Goal: Transaction & Acquisition: Purchase product/service

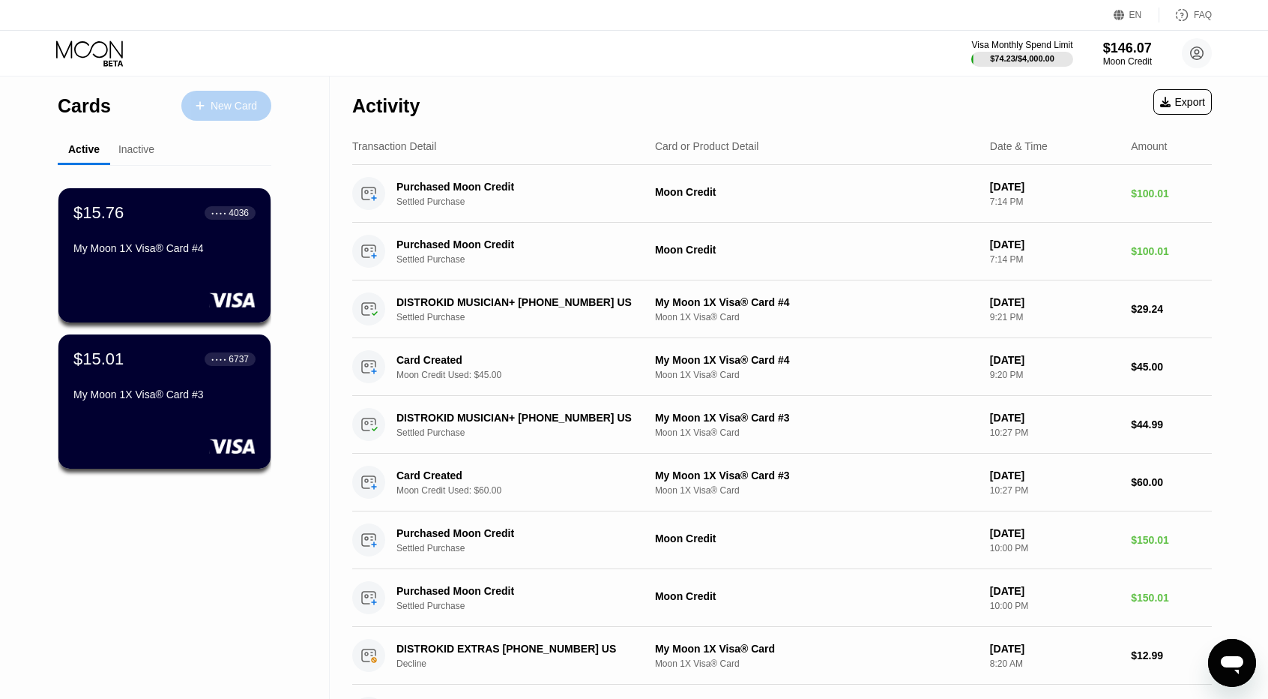
click at [247, 110] on div "New Card" at bounding box center [234, 106] width 46 height 13
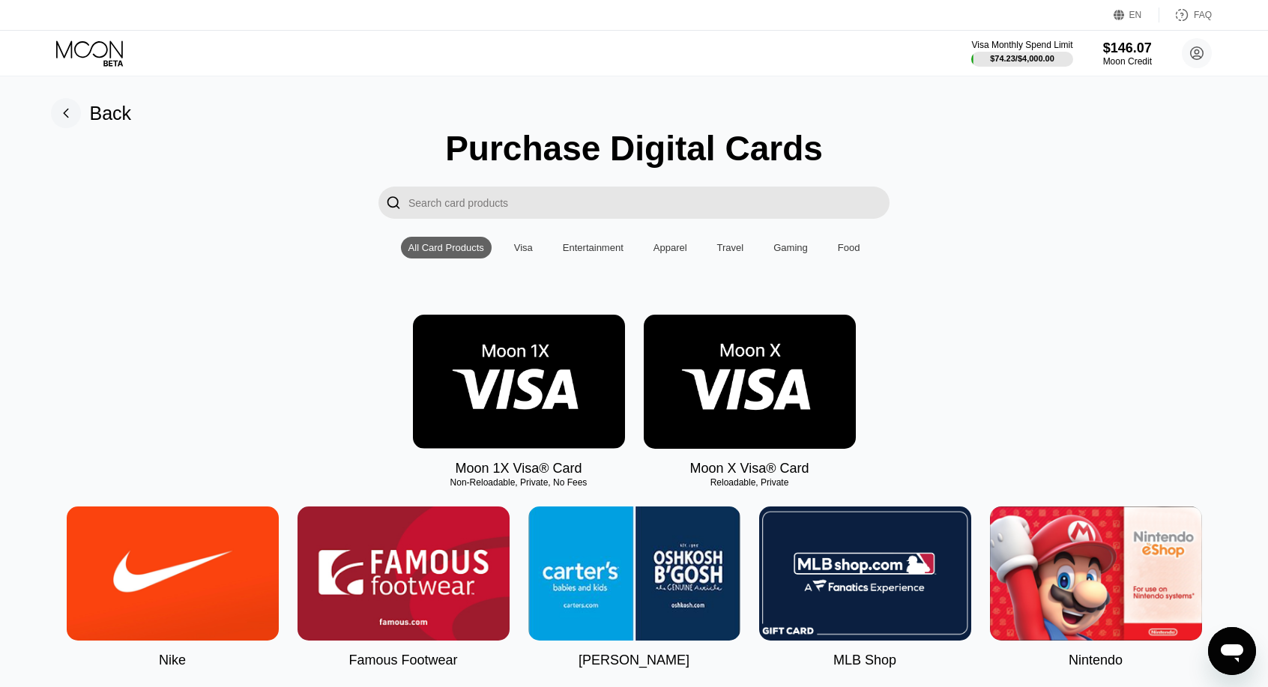
click at [528, 421] on img at bounding box center [519, 382] width 212 height 134
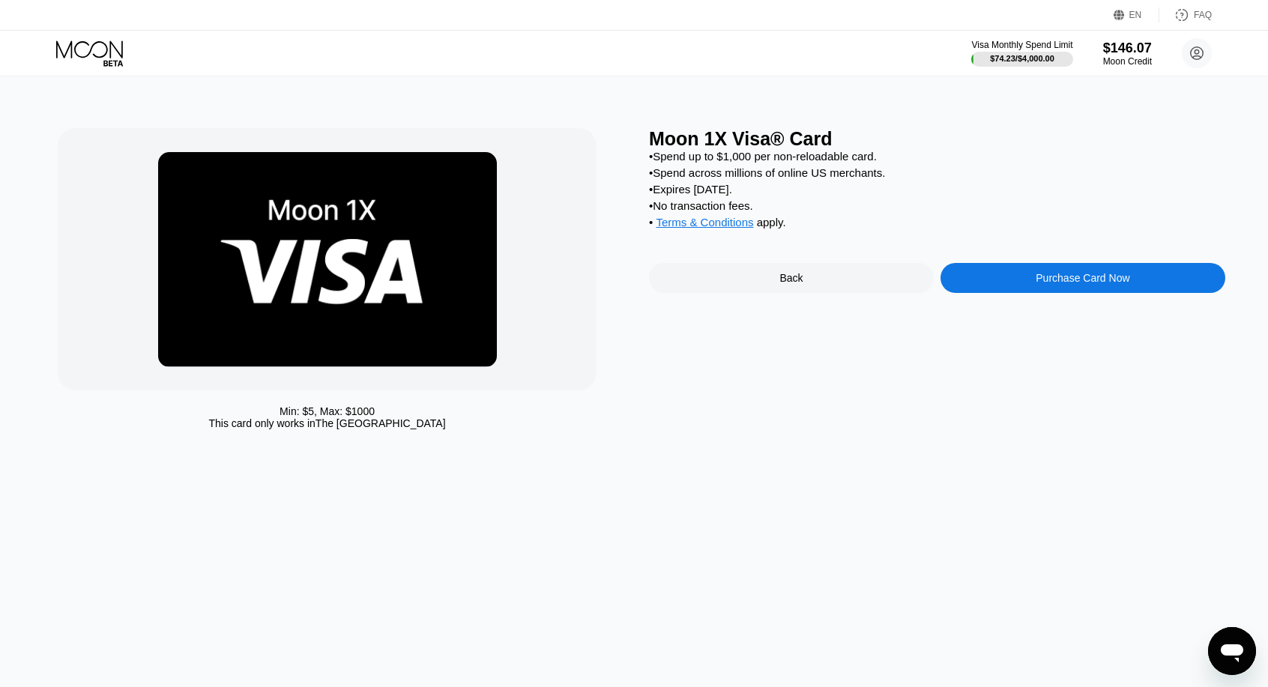
click at [1041, 284] on div "Purchase Card Now" at bounding box center [1083, 278] width 94 height 12
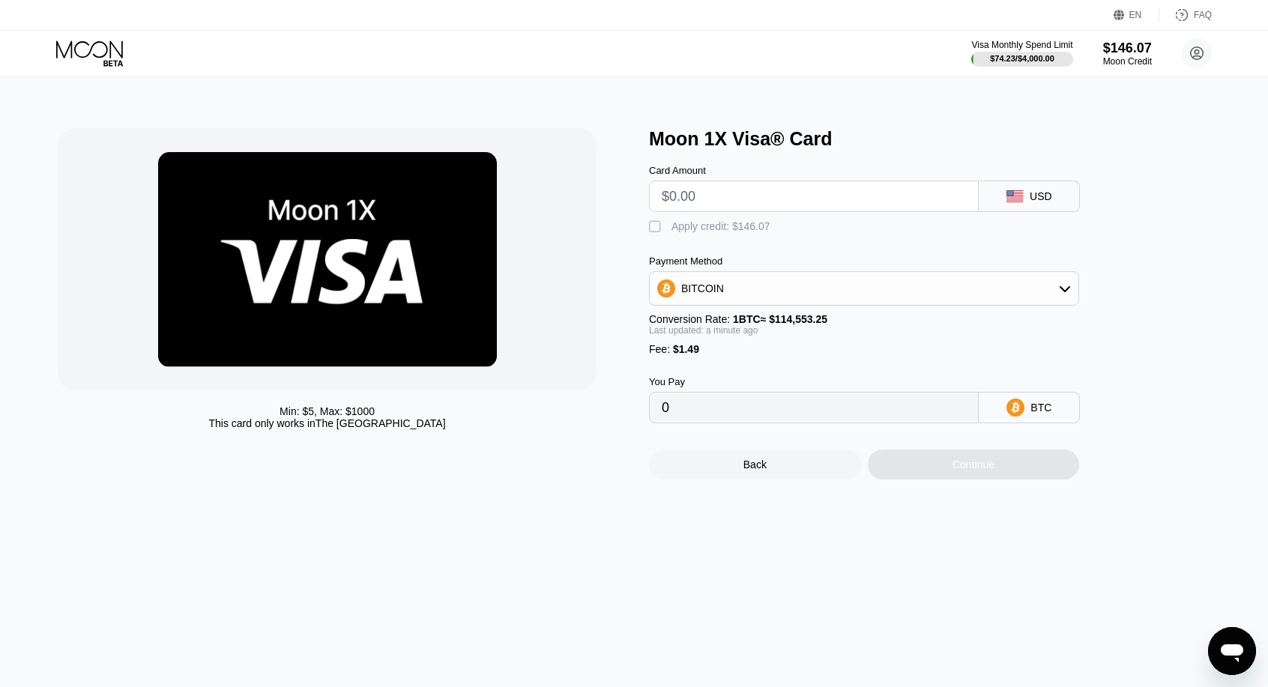
click at [742, 200] on input "text" at bounding box center [814, 196] width 304 height 30
type input "$3"
type input "0.00003920"
type input "$36"
type input "0.00032728"
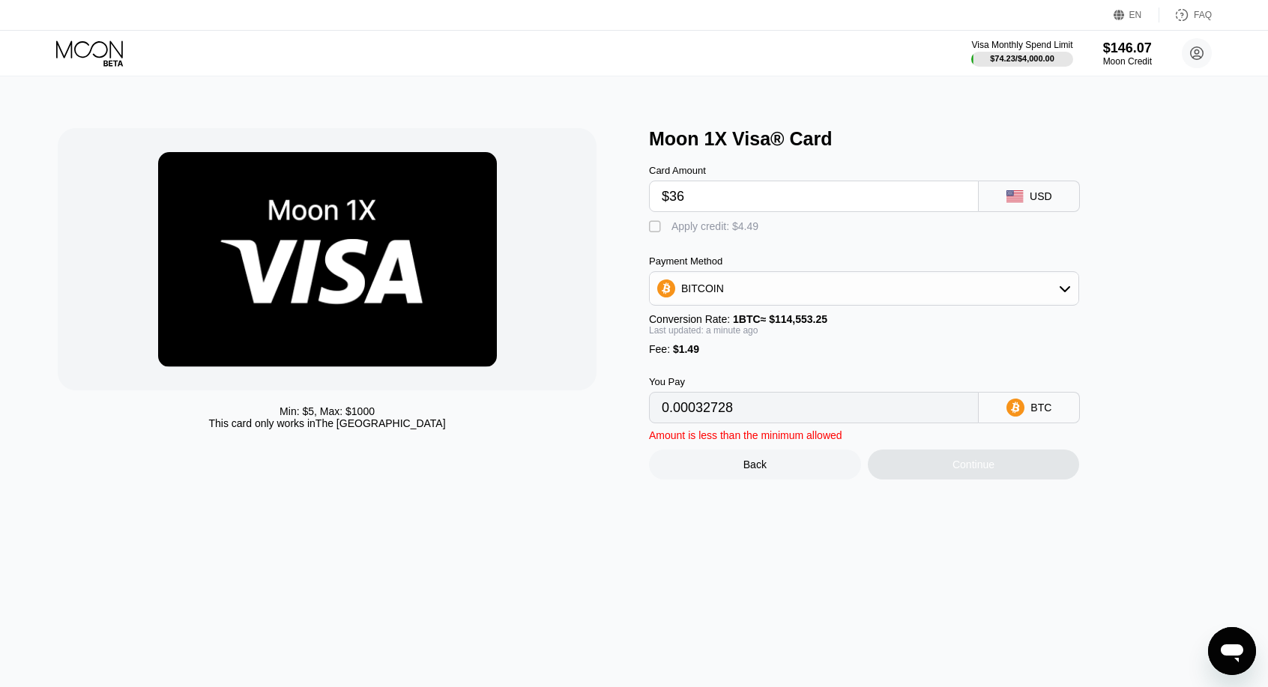
type input "$36"
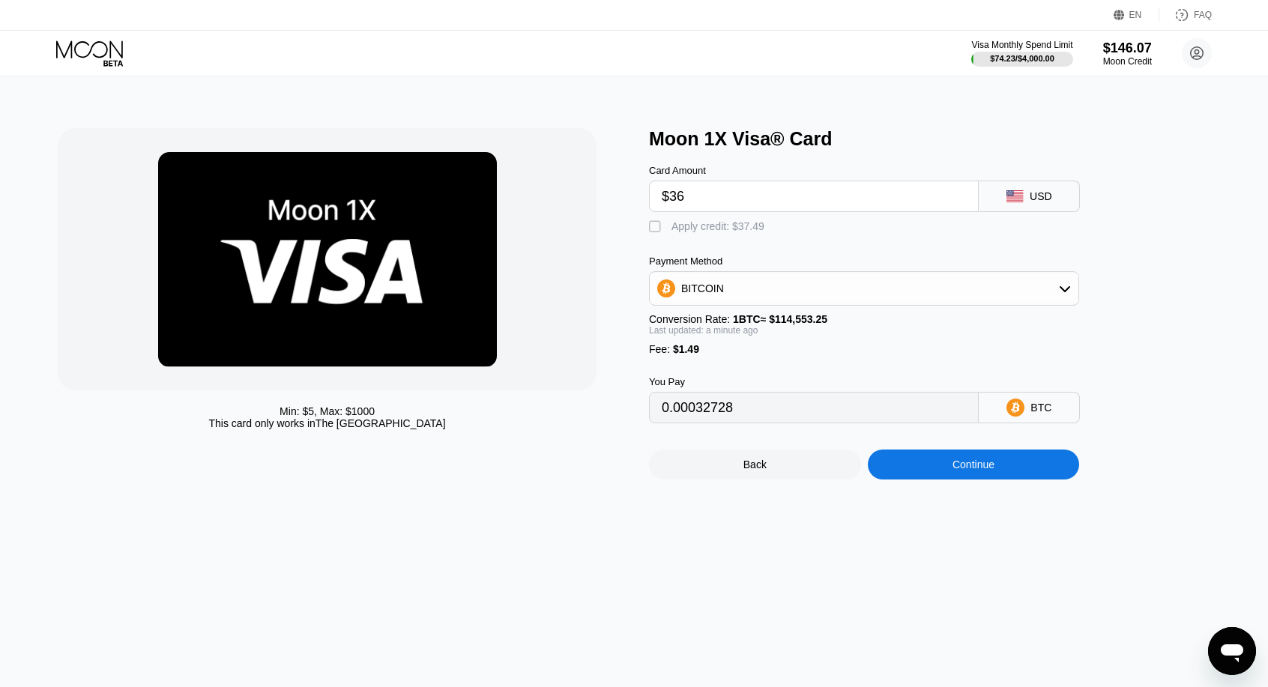
click at [777, 173] on div "Card Amount" at bounding box center [814, 170] width 330 height 11
click at [720, 232] on div "Apply credit: $37.49" at bounding box center [718, 226] width 93 height 12
type input "0"
click at [953, 471] on div "Continue" at bounding box center [974, 465] width 42 height 12
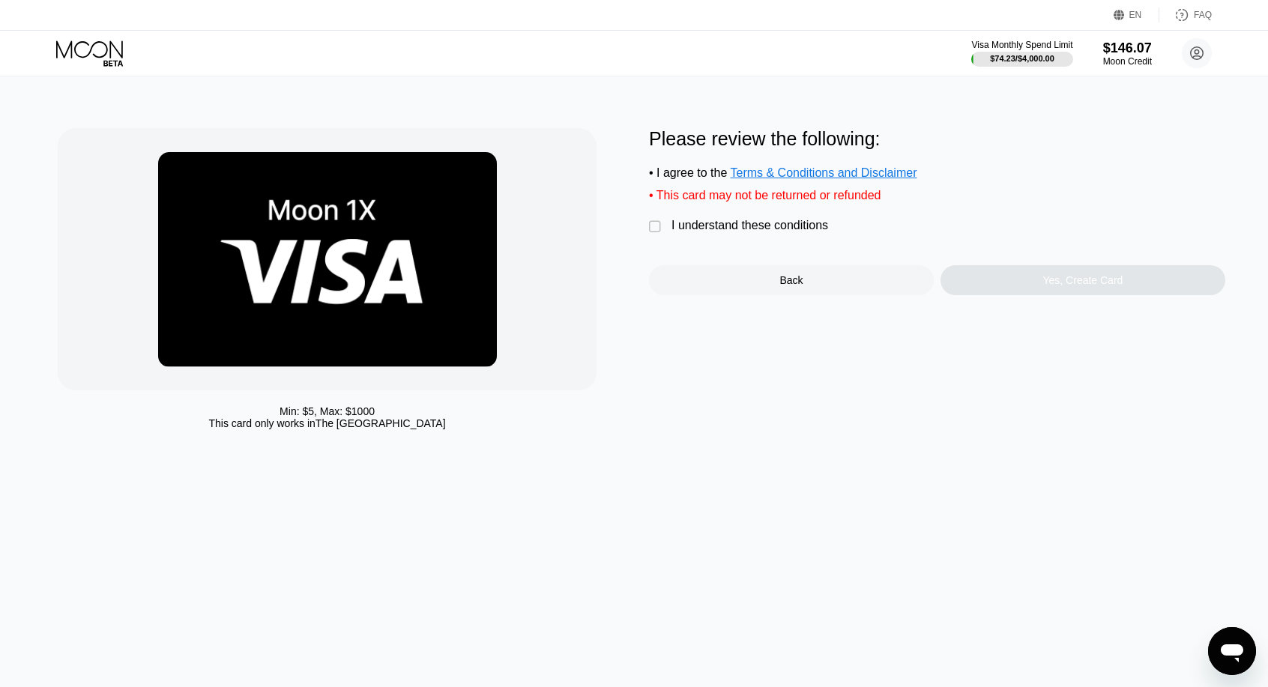
click at [725, 229] on div "I understand these conditions" at bounding box center [750, 225] width 157 height 13
click at [1046, 286] on div "Yes, Create Card" at bounding box center [1083, 280] width 80 height 12
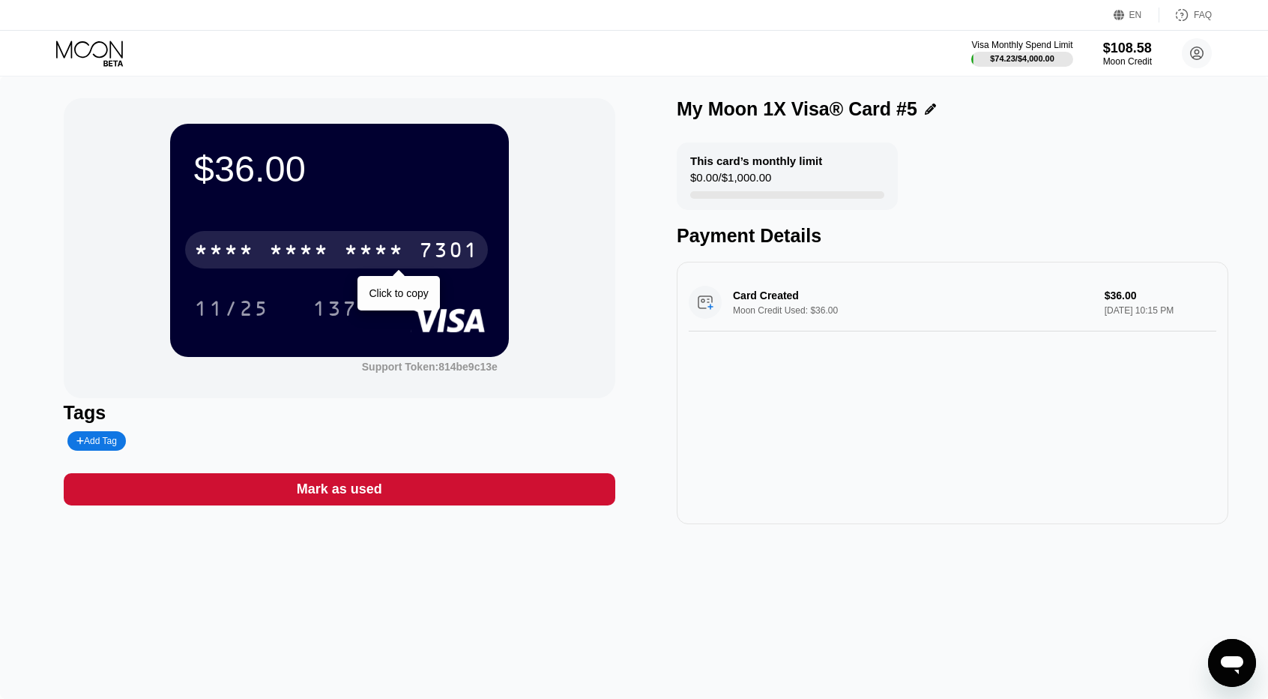
click at [292, 256] on div "* * * *" at bounding box center [299, 252] width 60 height 24
click at [332, 250] on div "[CREDIT_CARD_NUMBER]" at bounding box center [336, 249] width 303 height 37
